Goal: Information Seeking & Learning: Learn about a topic

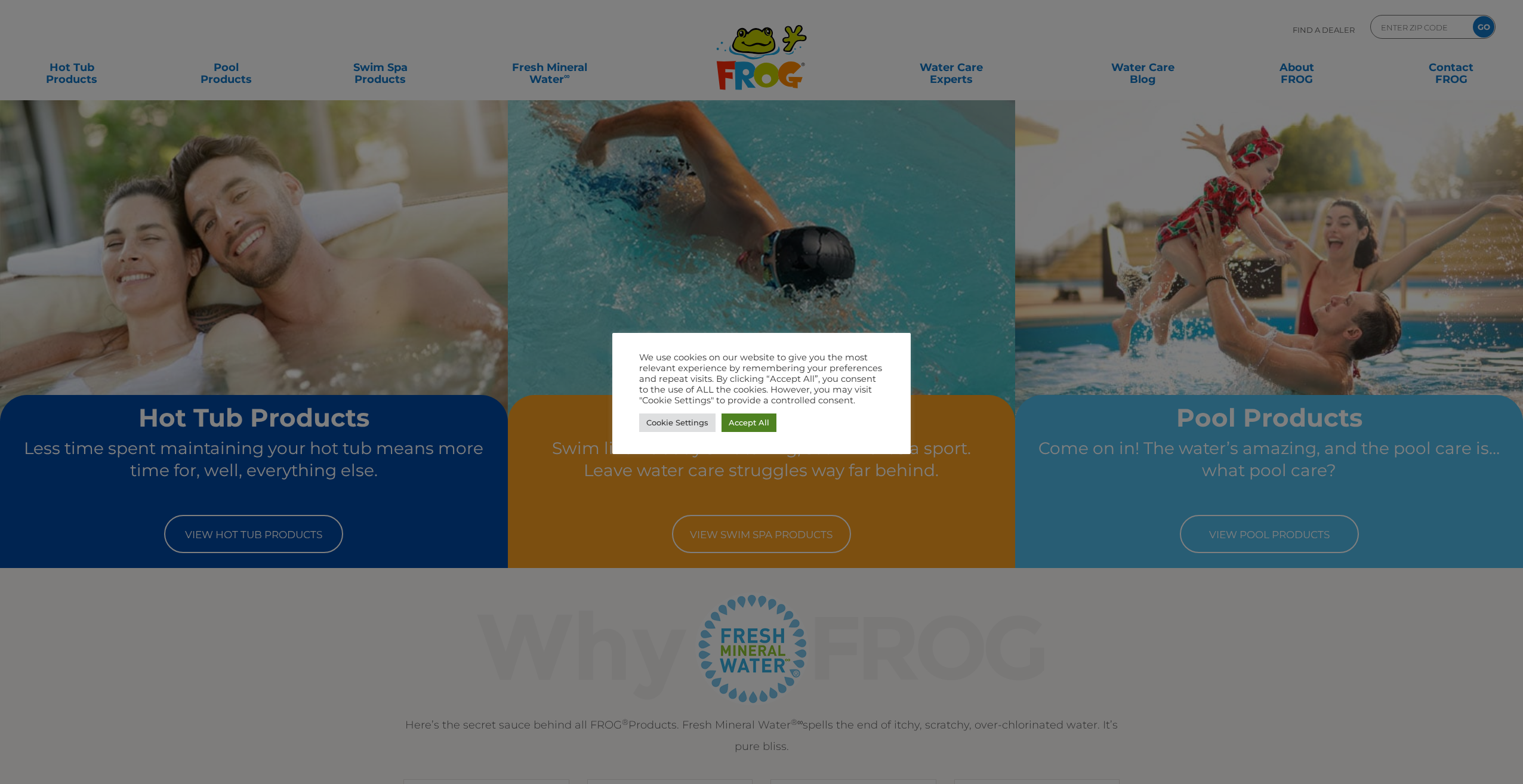
click at [735, 418] on link "Accept All" at bounding box center [749, 423] width 55 height 19
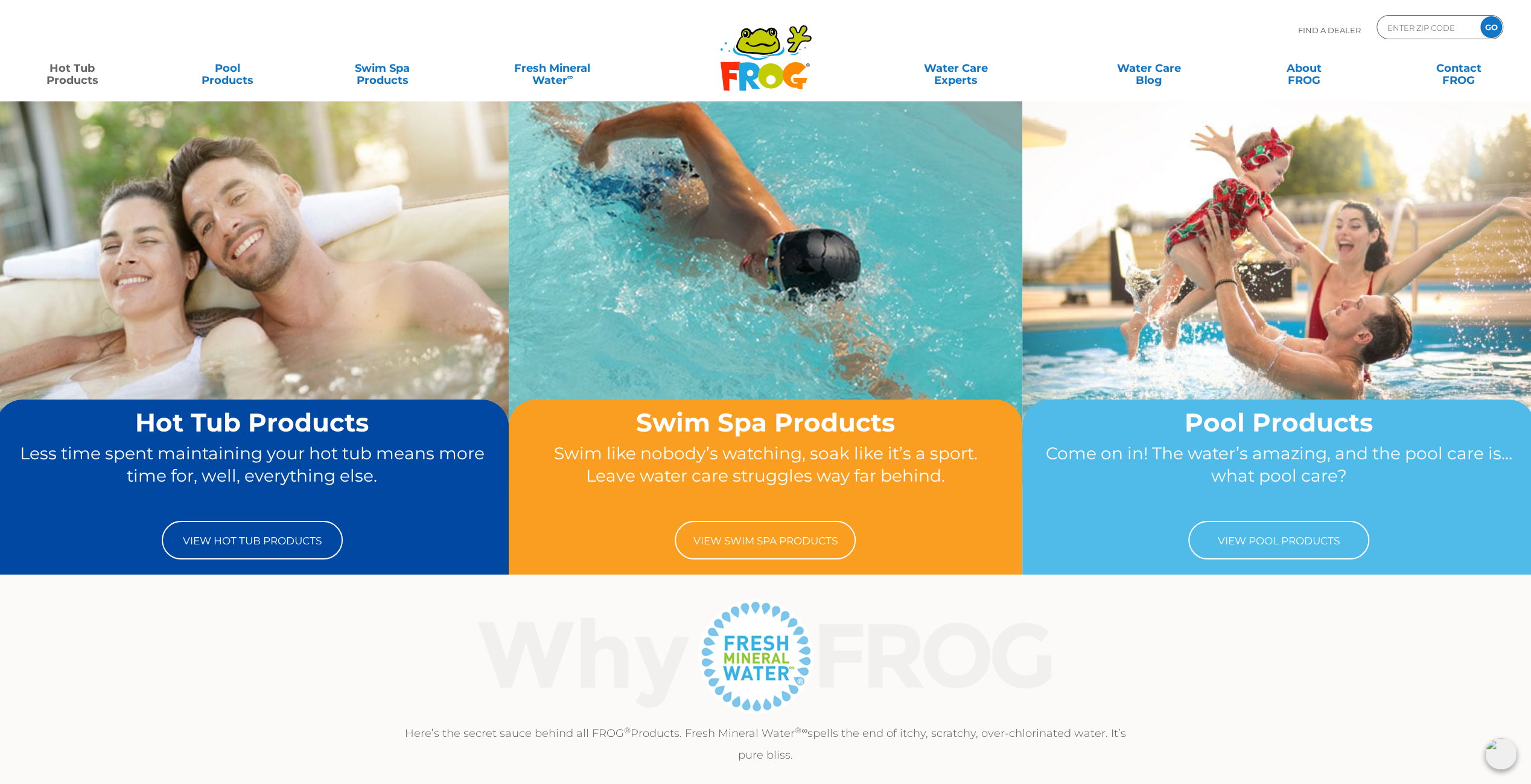
click at [78, 72] on link "Hot Tub Products" at bounding box center [72, 68] width 121 height 24
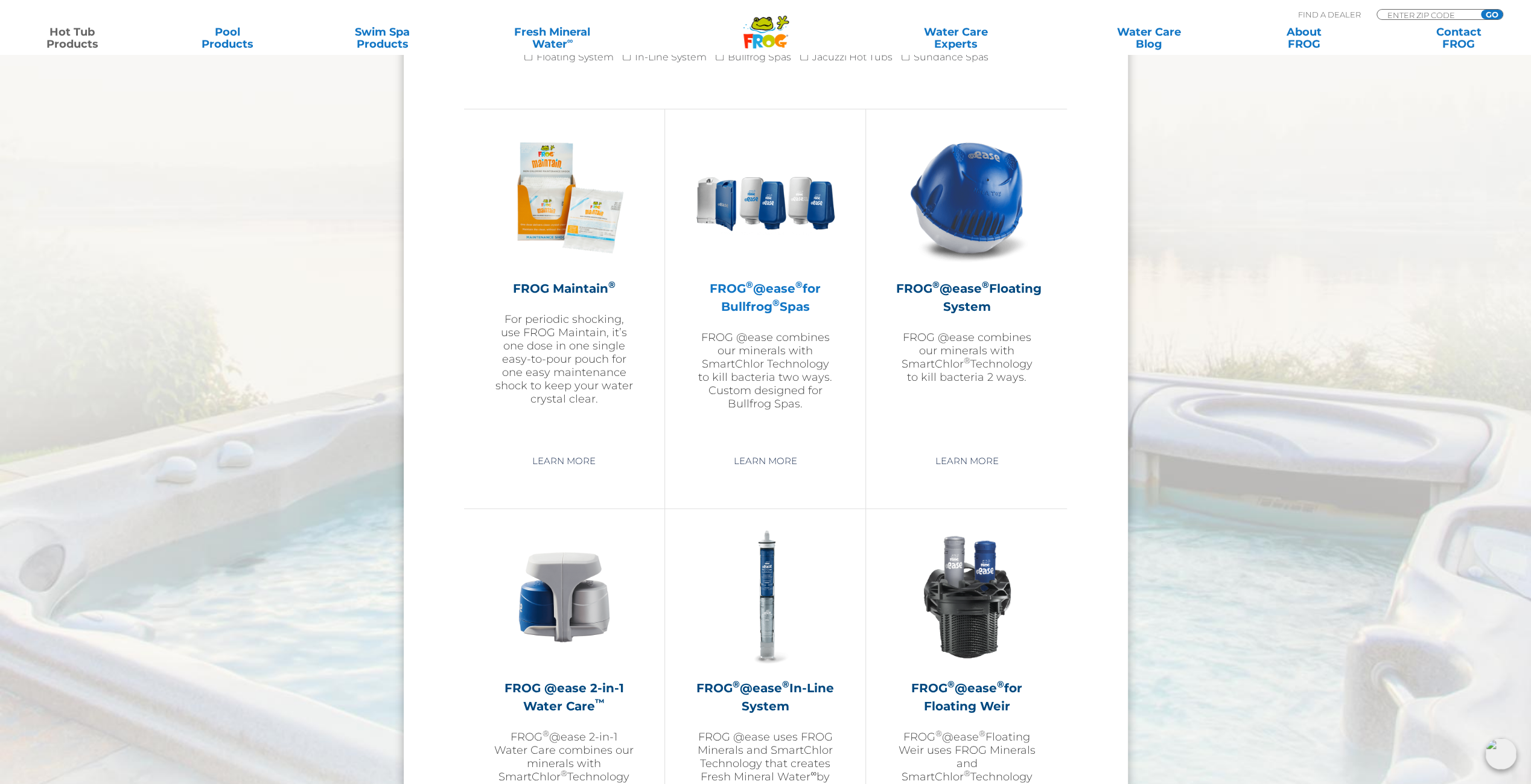
scroll to position [1327, 0]
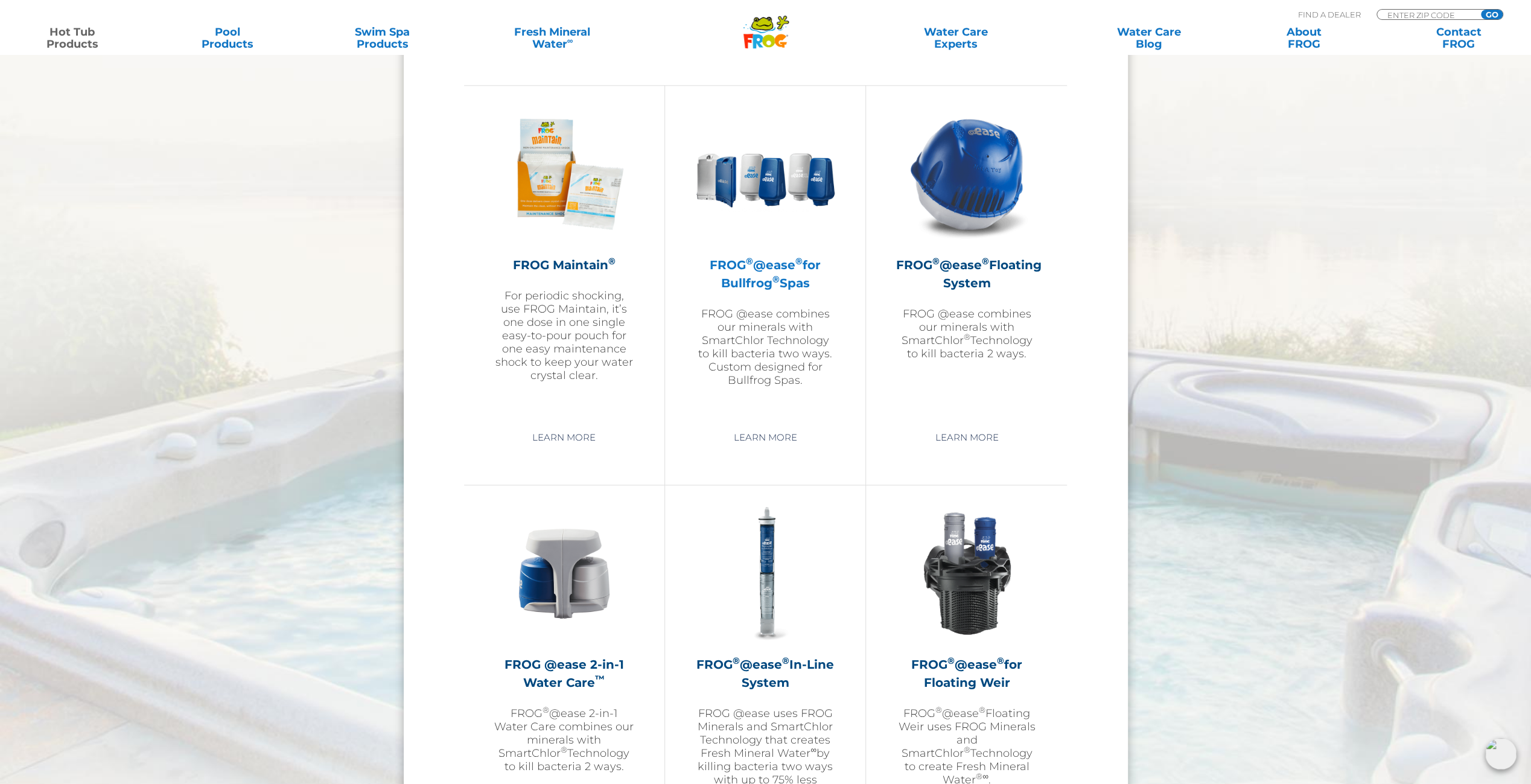
click at [784, 290] on h2 "FROG ® @ease ® for Bullfrog ® Spas" at bounding box center [765, 274] width 140 height 36
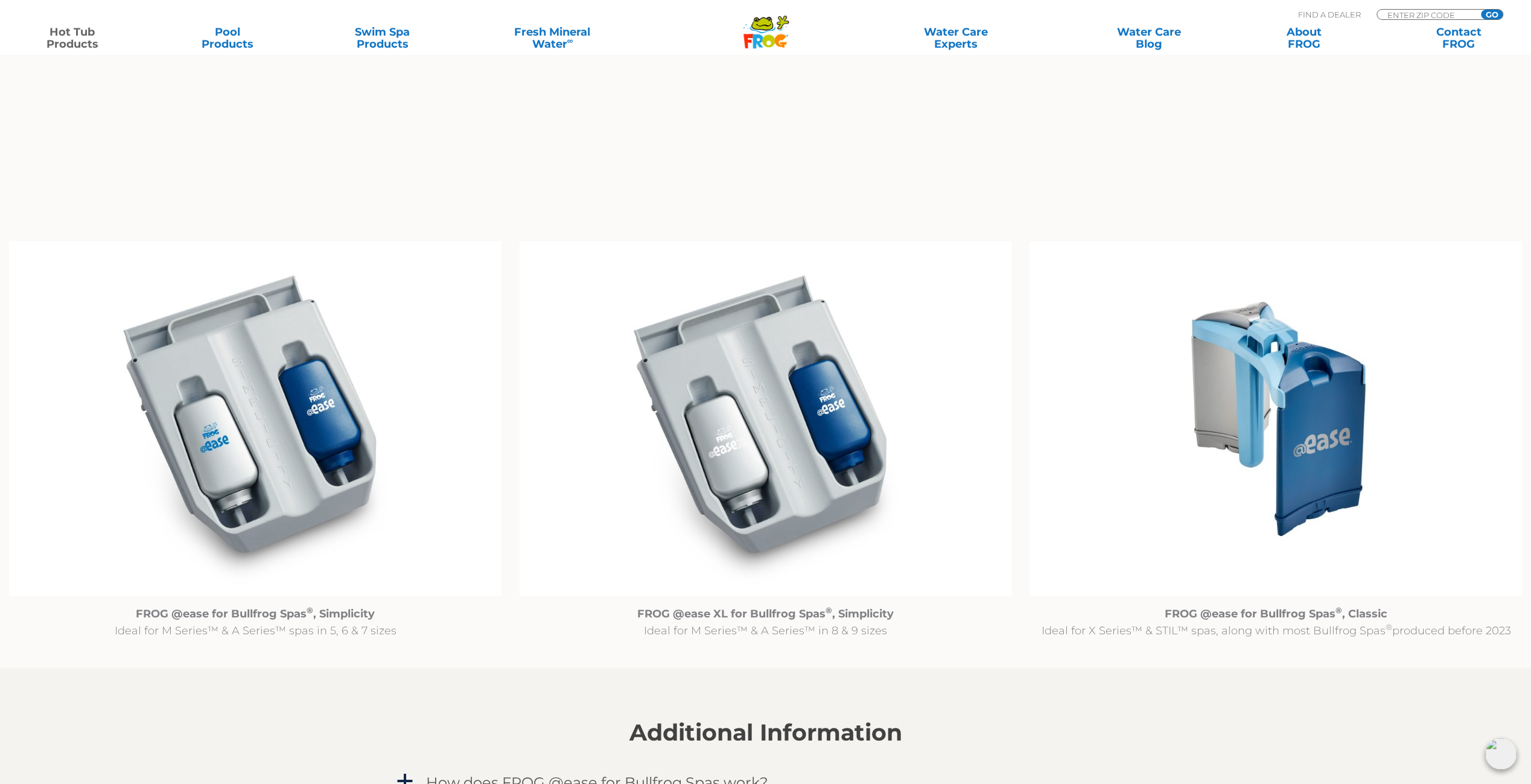
scroll to position [1086, 0]
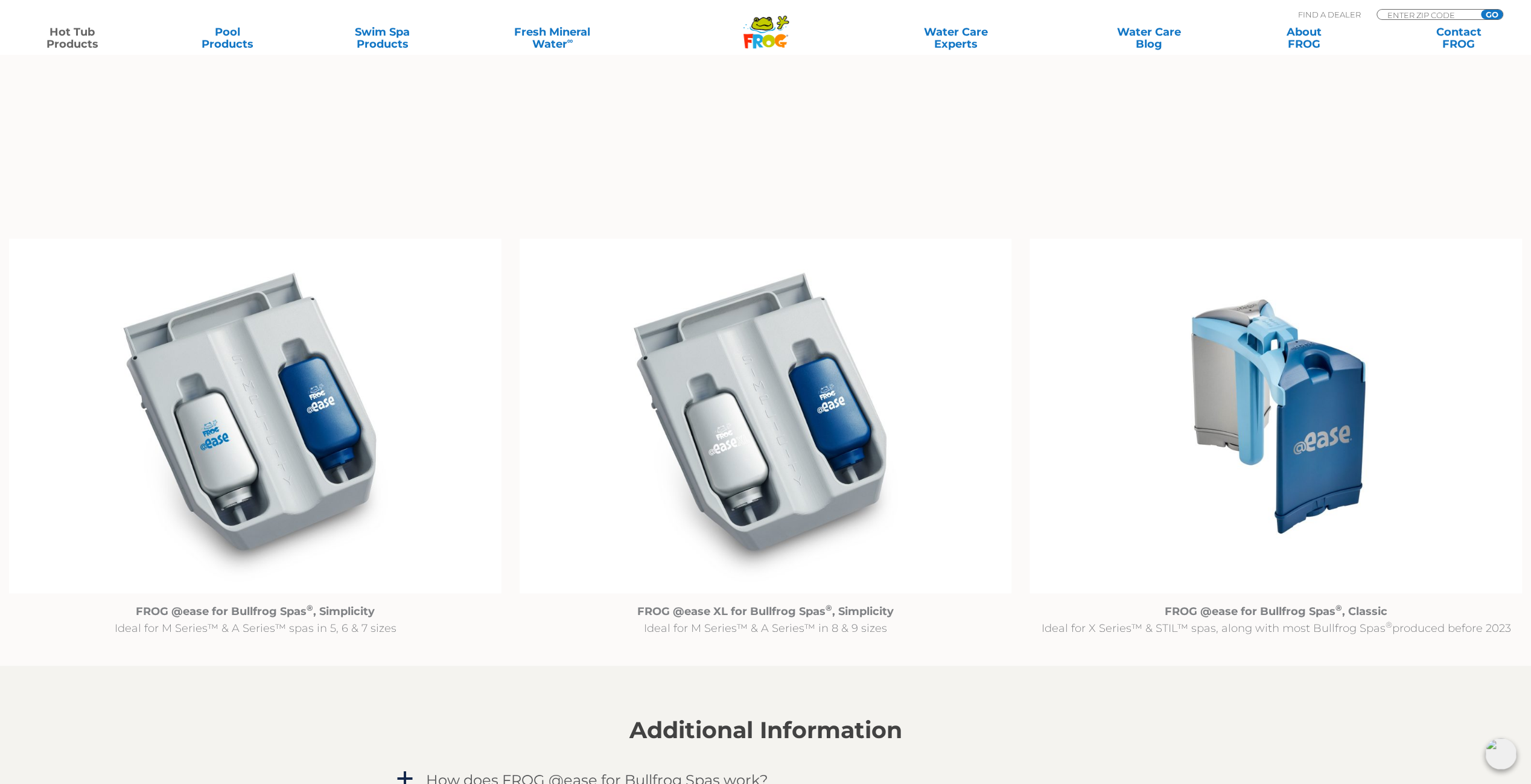
click at [286, 425] on img at bounding box center [255, 416] width 493 height 356
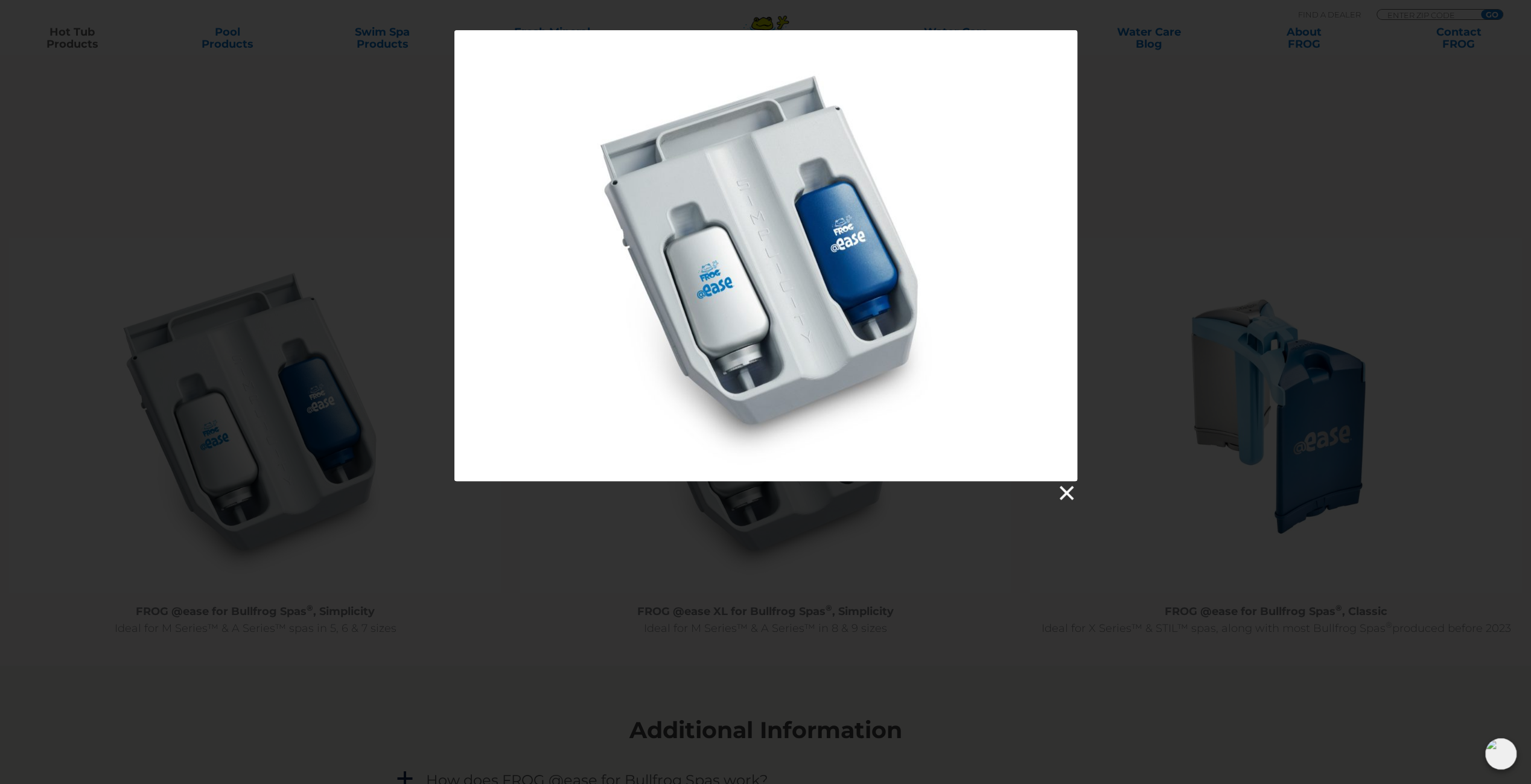
click at [1072, 489] on link at bounding box center [1066, 493] width 18 height 18
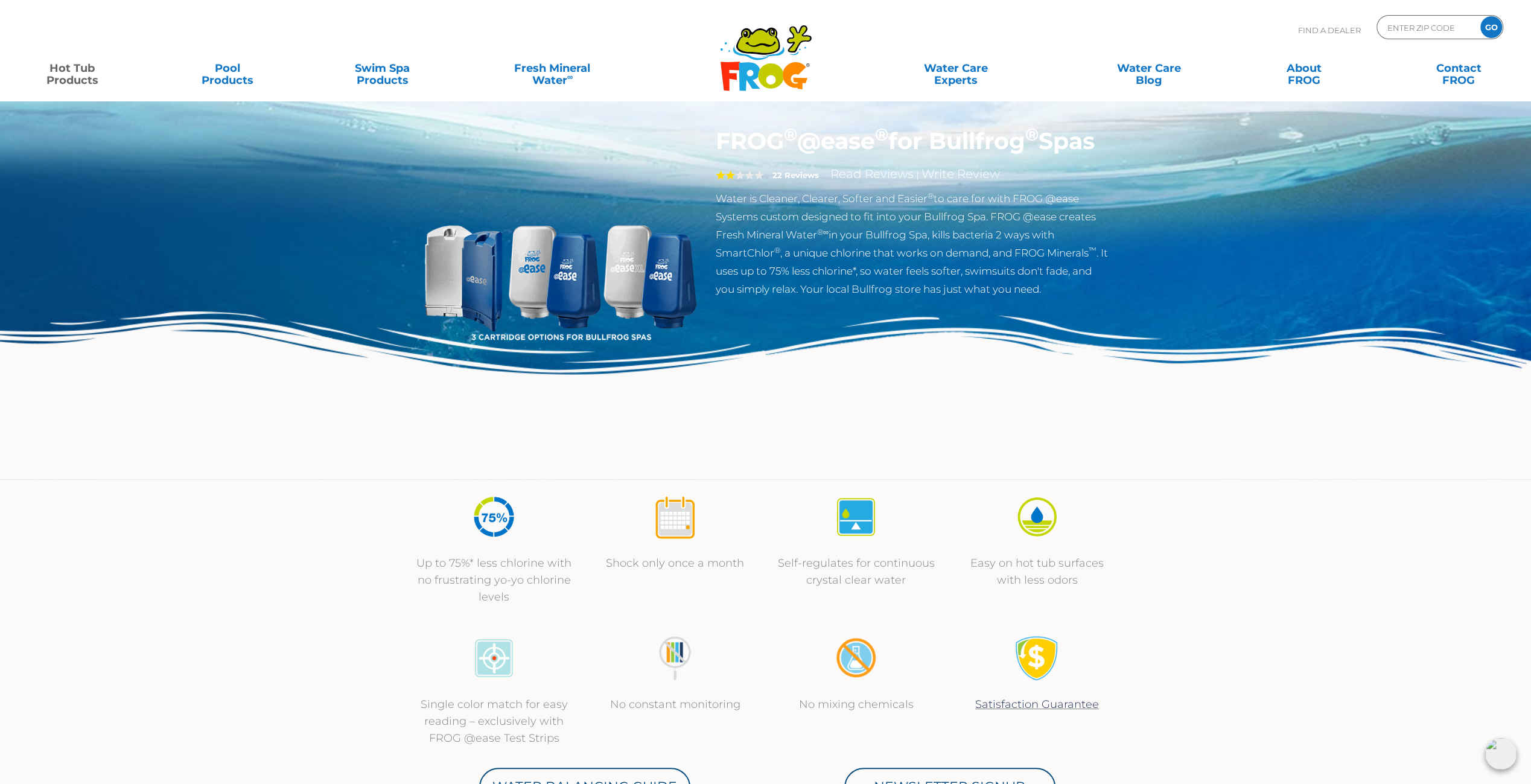
scroll to position [0, 0]
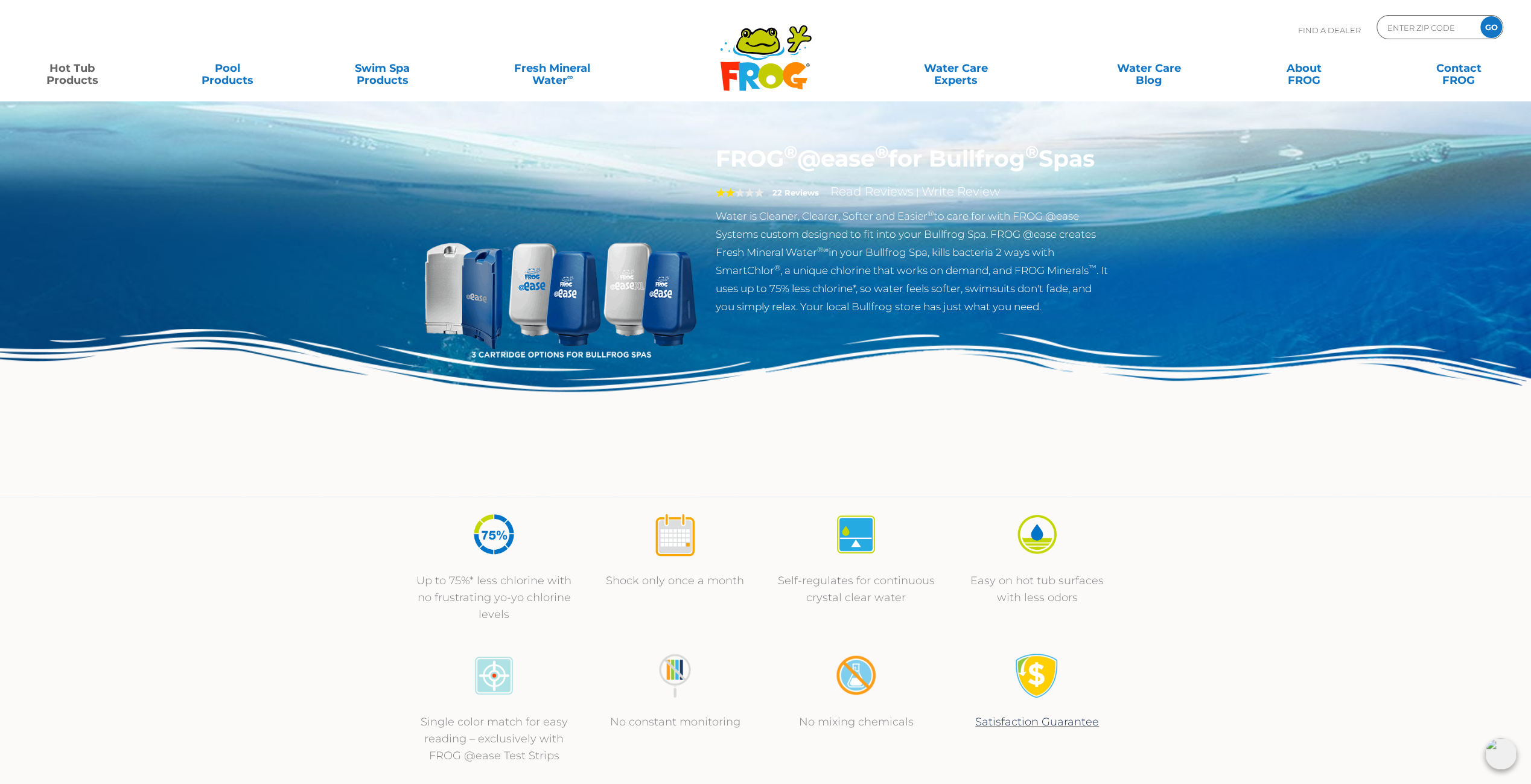
click at [551, 337] on img at bounding box center [560, 283] width 277 height 277
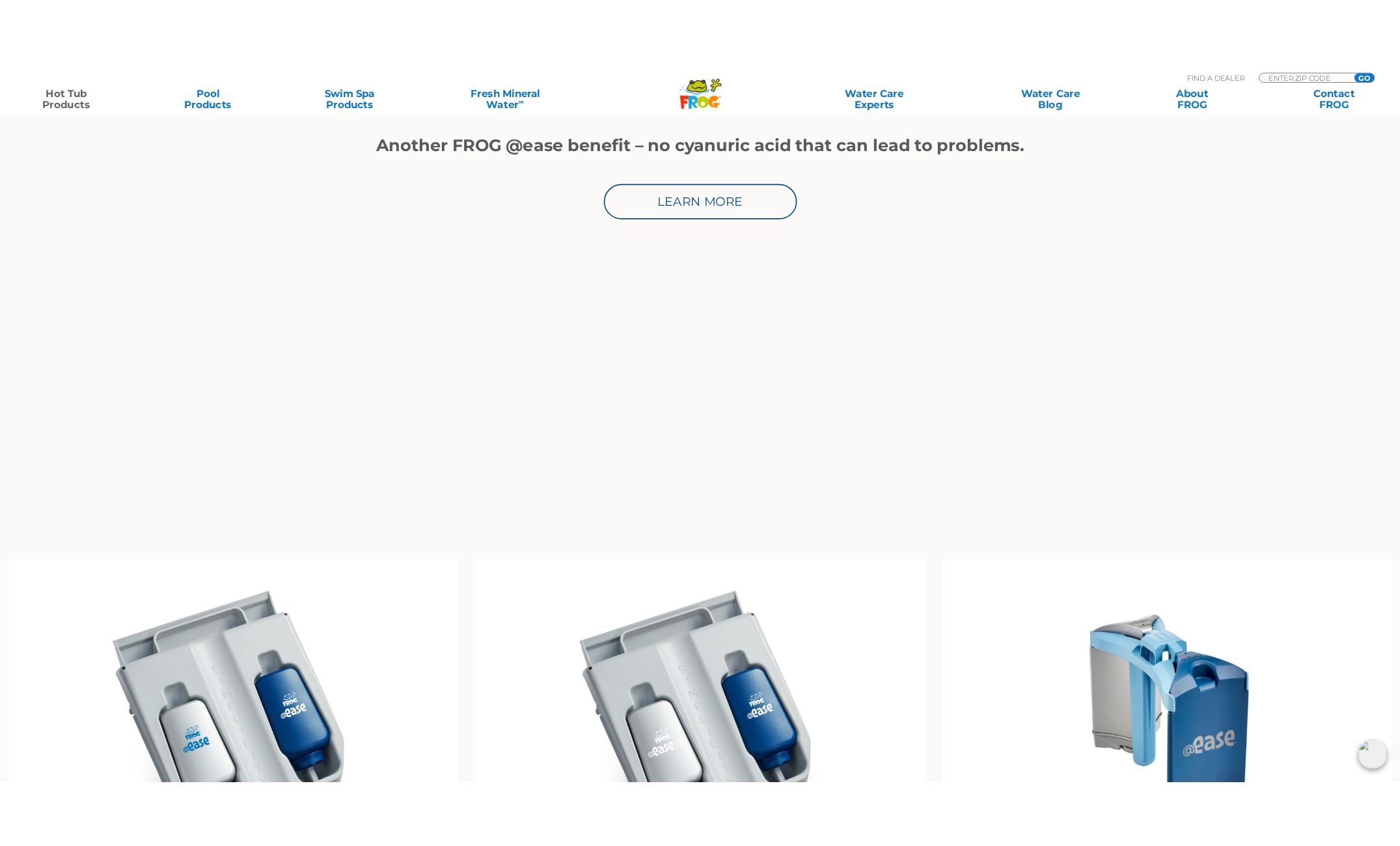
scroll to position [1107, 0]
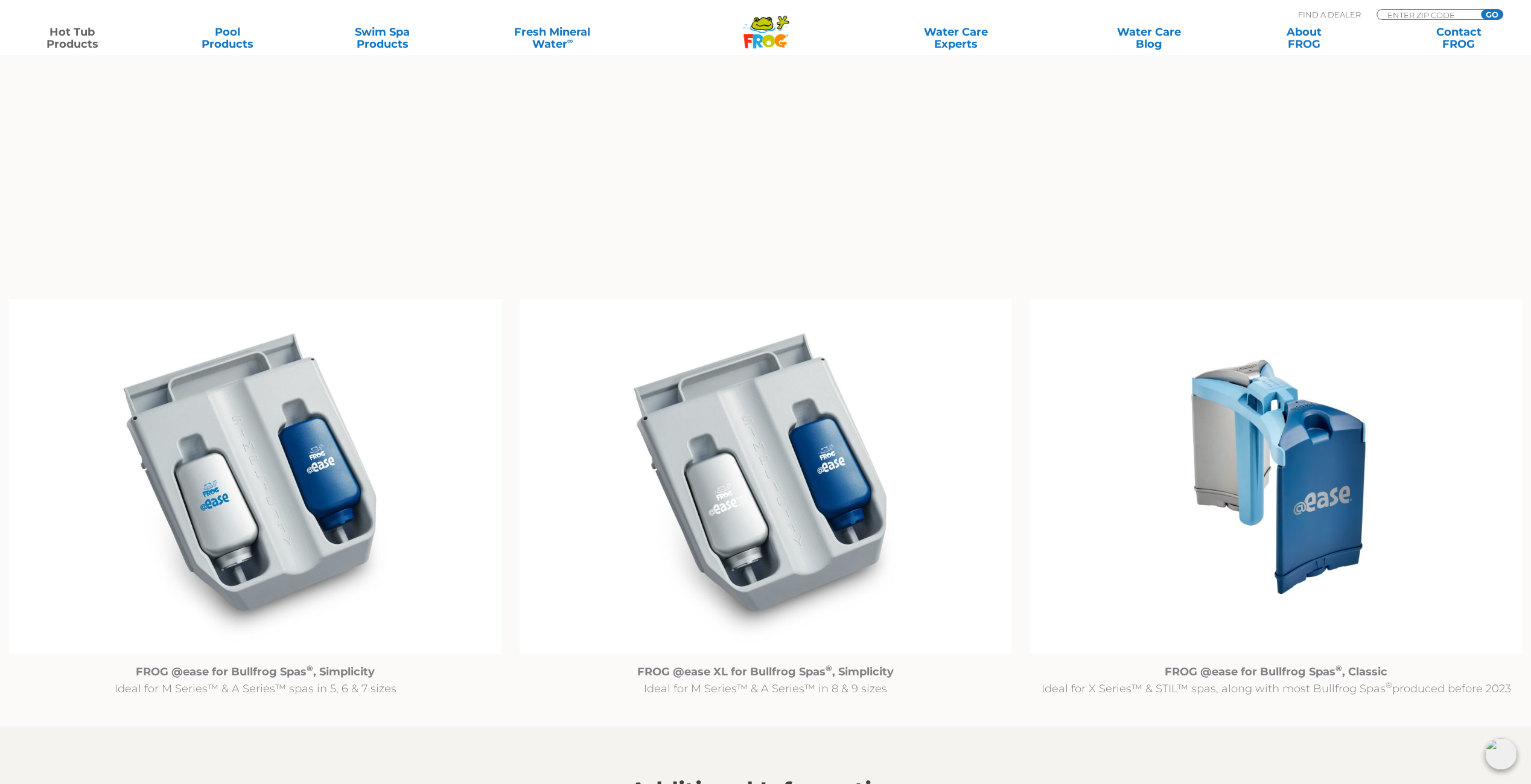
click at [373, 522] on img at bounding box center [255, 476] width 493 height 356
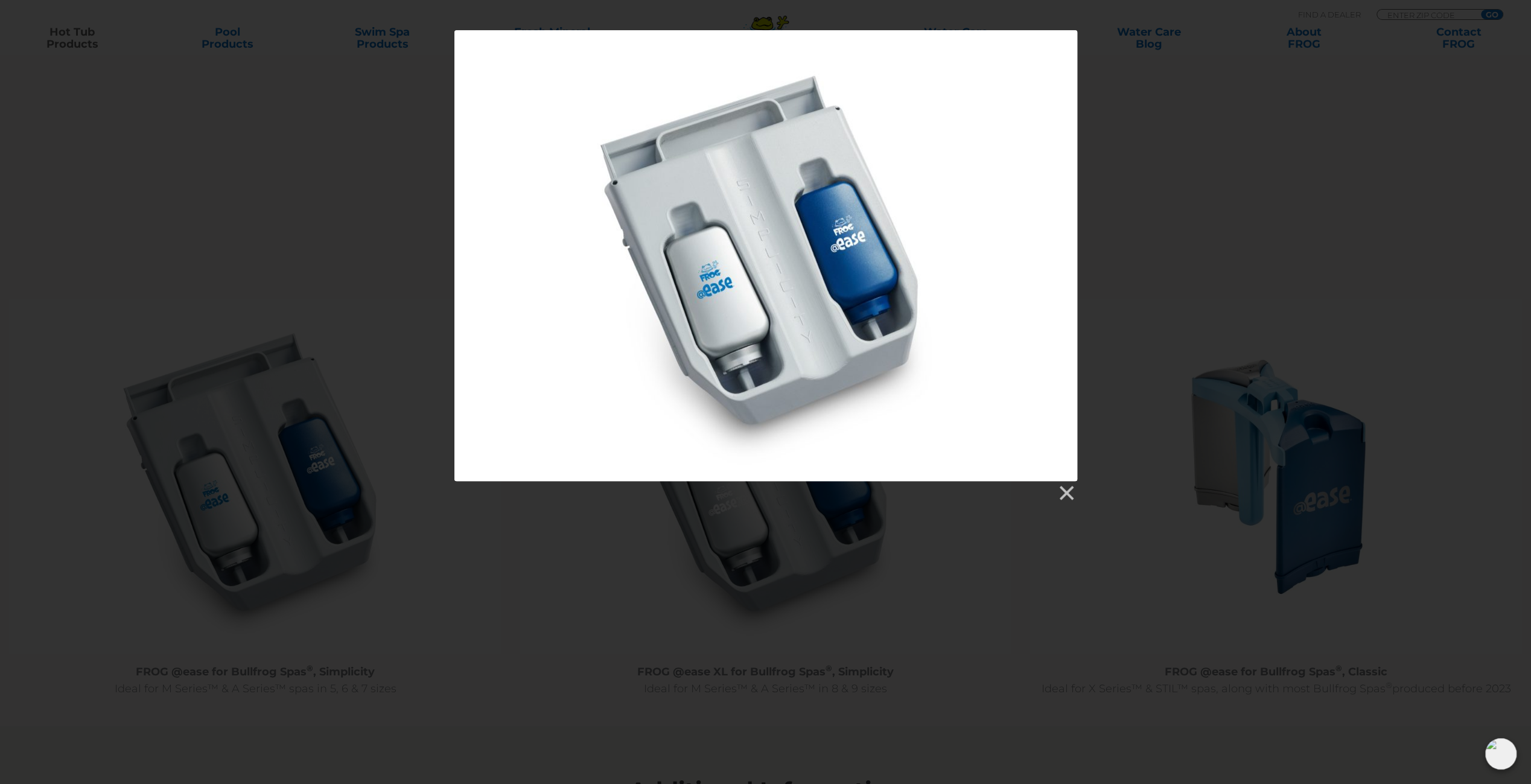
click at [815, 289] on div at bounding box center [766, 256] width 623 height 451
click at [726, 256] on div at bounding box center [766, 256] width 623 height 451
click at [1072, 497] on link at bounding box center [1066, 493] width 18 height 18
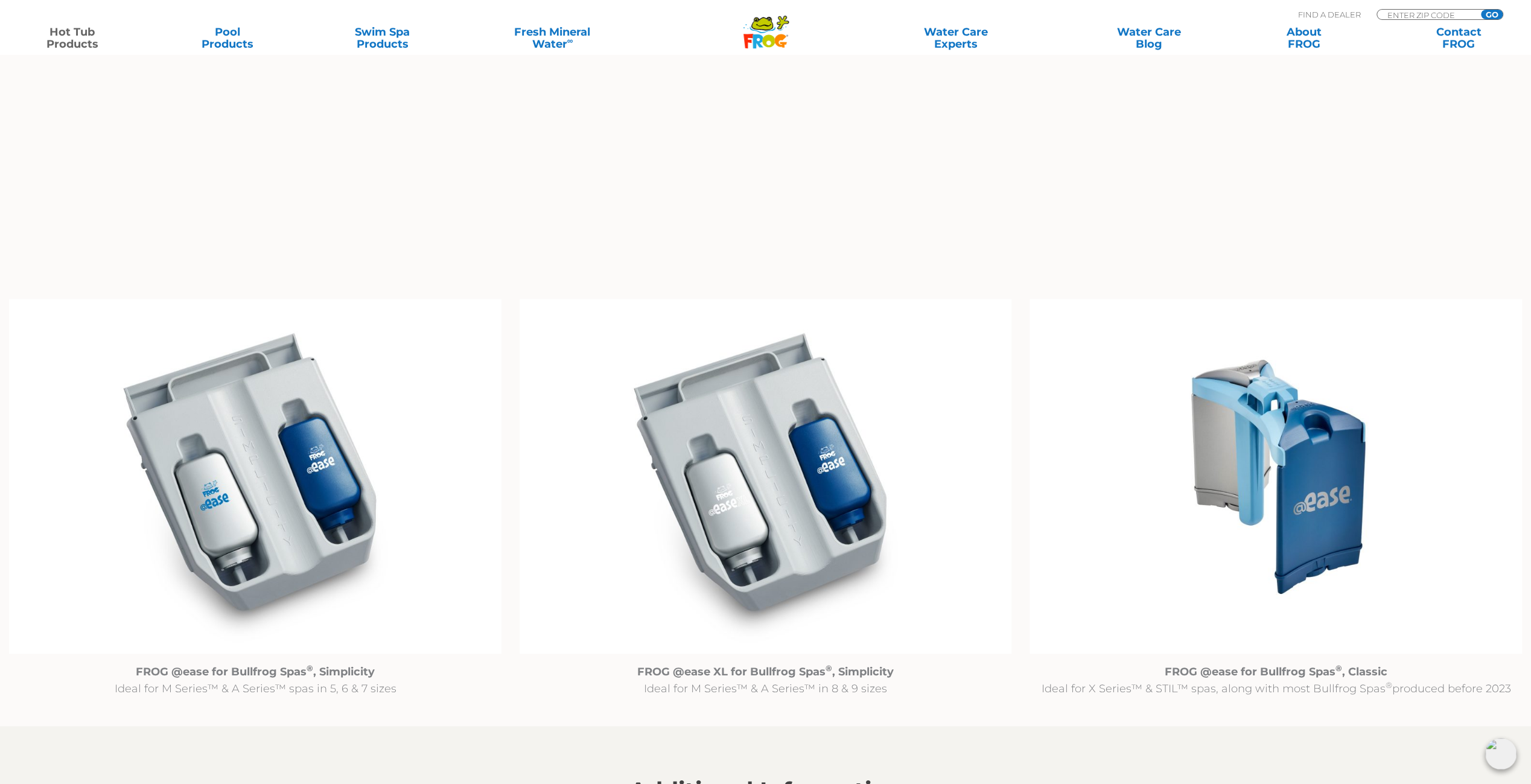
drag, startPoint x: 271, startPoint y: 476, endPoint x: 276, endPoint y: 408, distance: 68.2
click at [276, 408] on img at bounding box center [255, 476] width 493 height 356
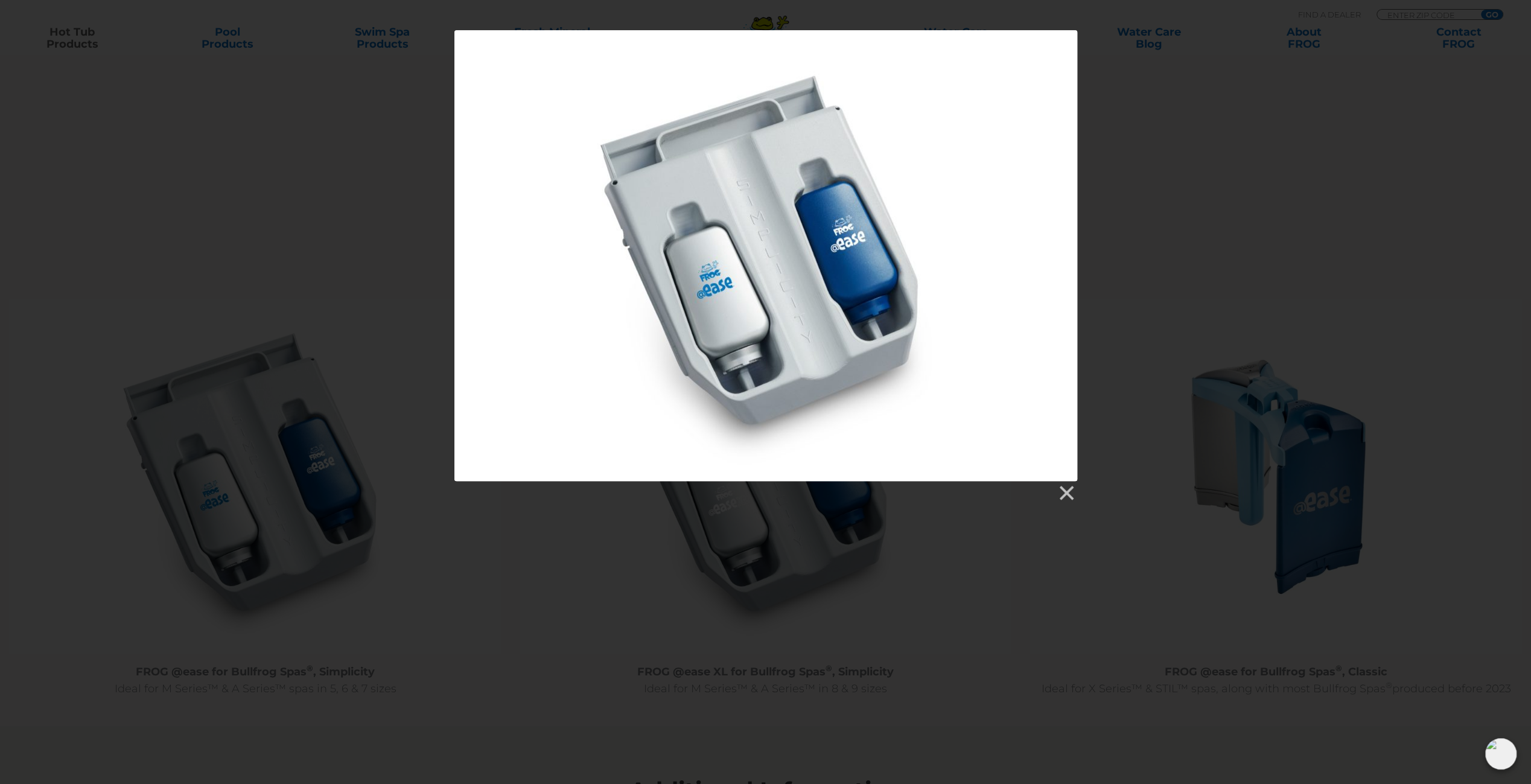
drag, startPoint x: 272, startPoint y: 410, endPoint x: 324, endPoint y: 399, distance: 53.2
click at [324, 401] on div at bounding box center [766, 266] width 1531 height 472
